Goal: Register for event/course

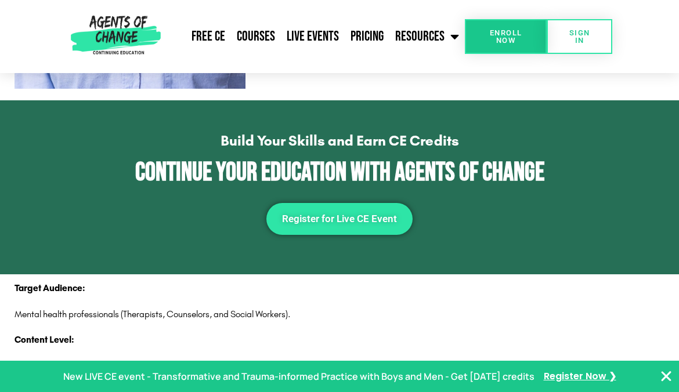
scroll to position [1566, 0]
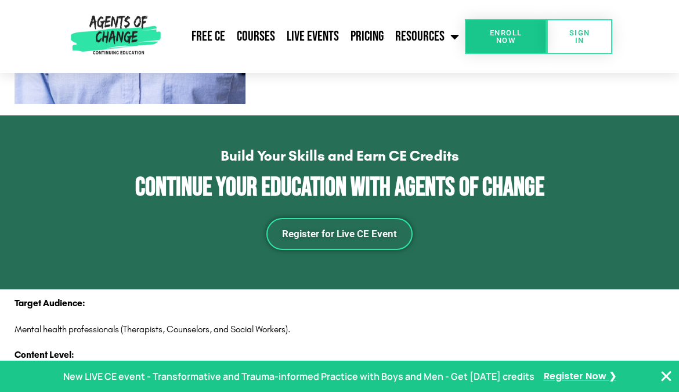
click at [359, 229] on span "Register for Live CE Event" at bounding box center [339, 234] width 115 height 10
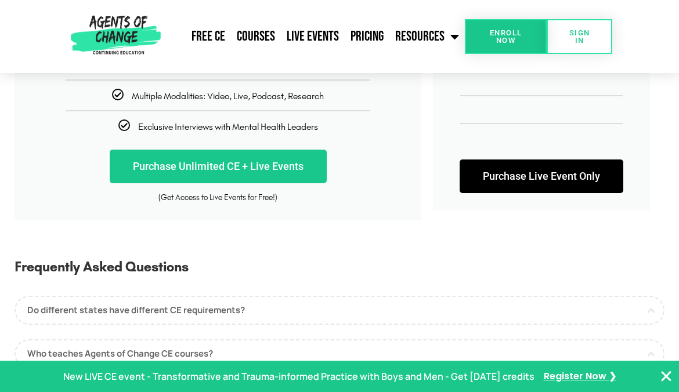
scroll to position [406, 0]
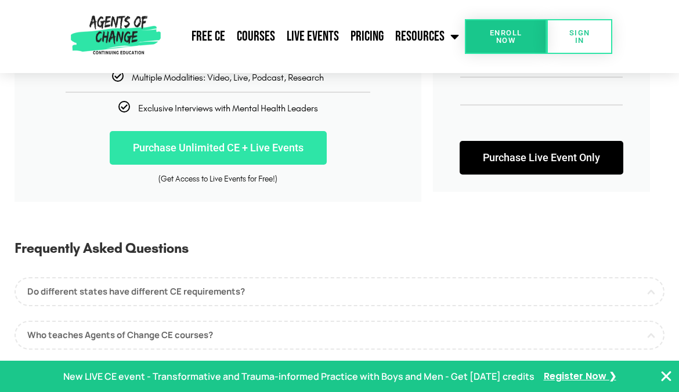
click at [252, 149] on link "Purchase Unlimited CE + Live Events" at bounding box center [218, 148] width 217 height 34
